Goal: Information Seeking & Learning: Understand process/instructions

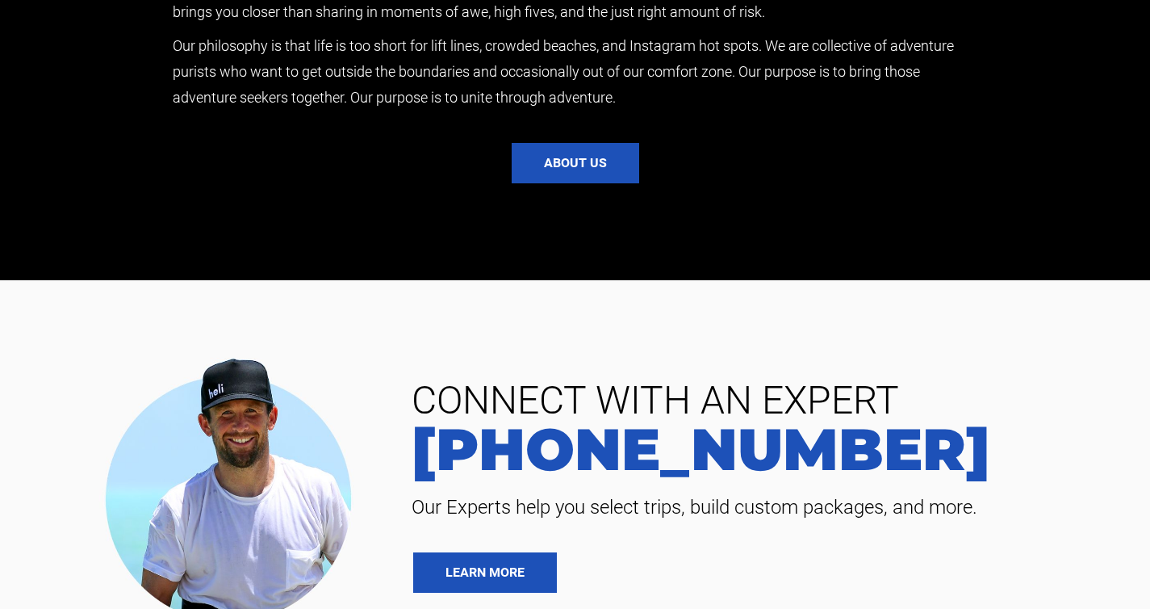
scroll to position [3572, 0]
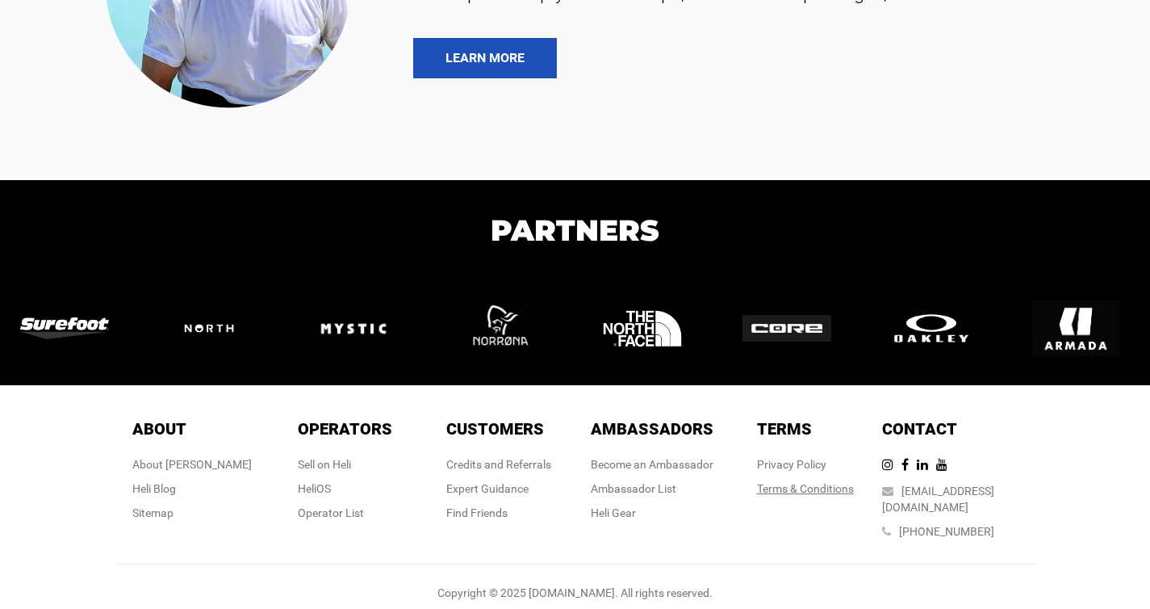
click at [821, 485] on link "Terms & Conditions" at bounding box center [805, 488] width 97 height 13
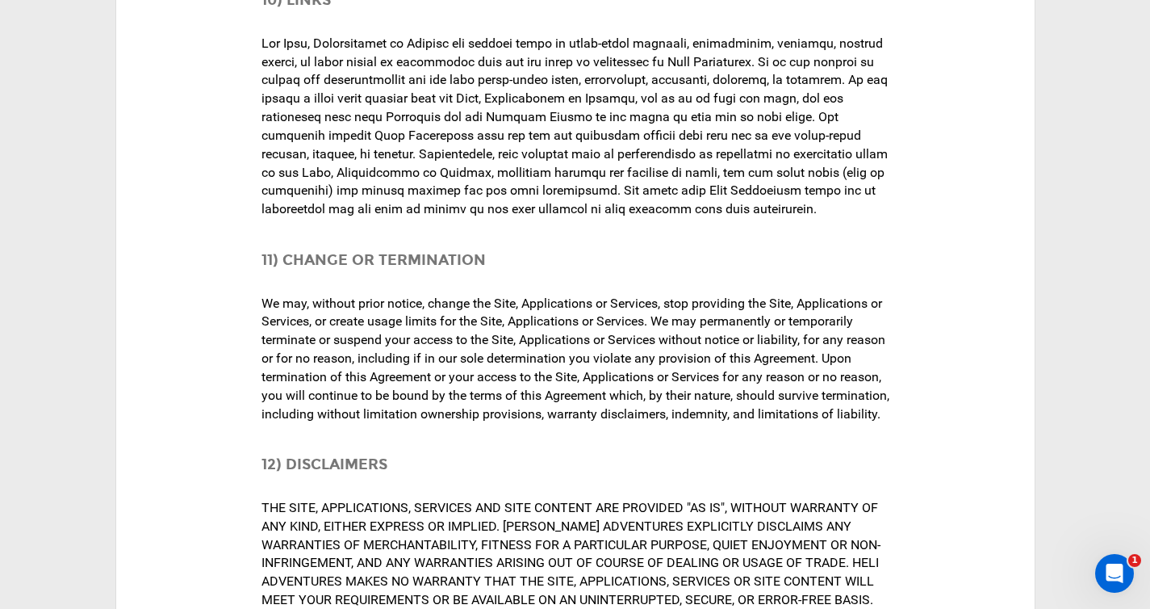
scroll to position [19832, 0]
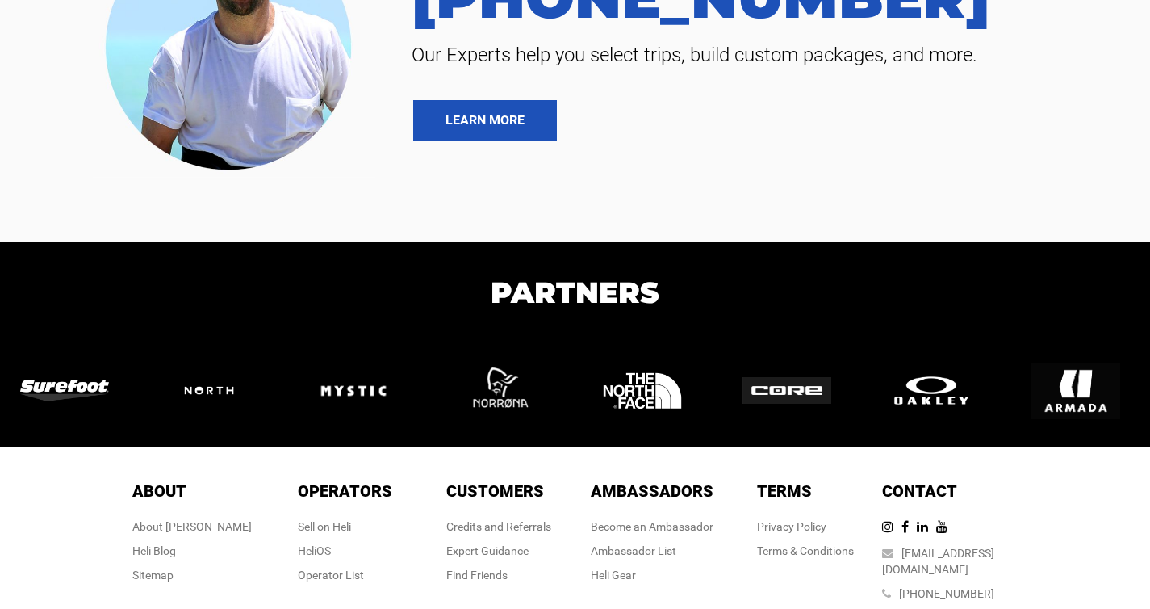
scroll to position [3572, 0]
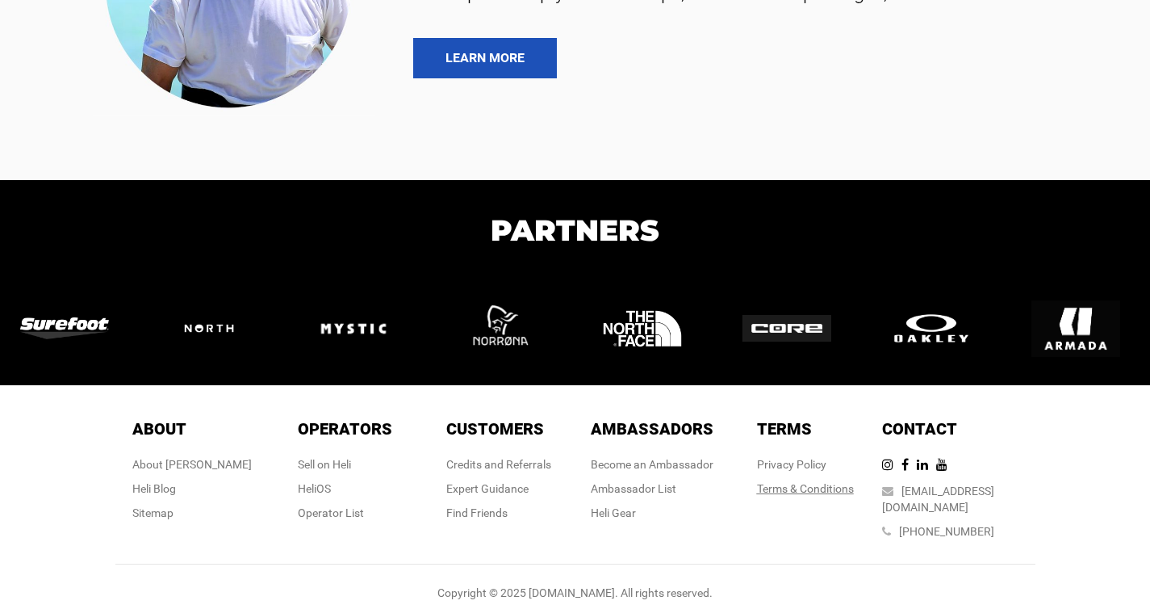
click at [806, 484] on link "Terms & Conditions" at bounding box center [805, 488] width 97 height 13
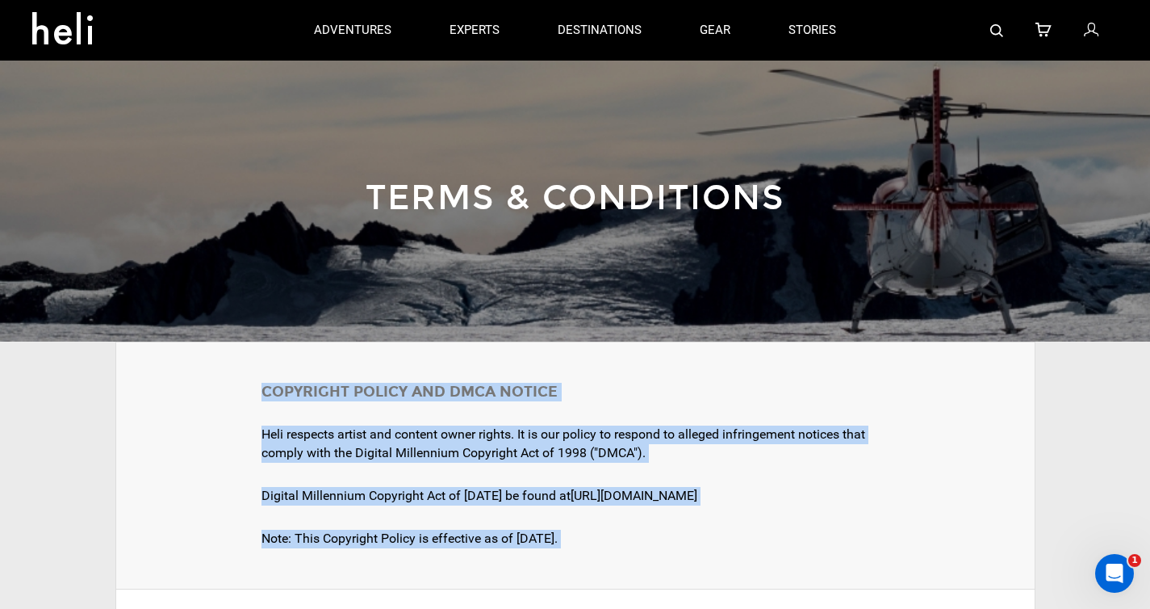
drag, startPoint x: 756, startPoint y: 472, endPoint x: 246, endPoint y: 395, distance: 516.0
copy div "COPYRIGHT POLICY AND DMCA NOTICE [PERSON_NAME] respects artist and content owne…"
